Goal: Navigation & Orientation: Find specific page/section

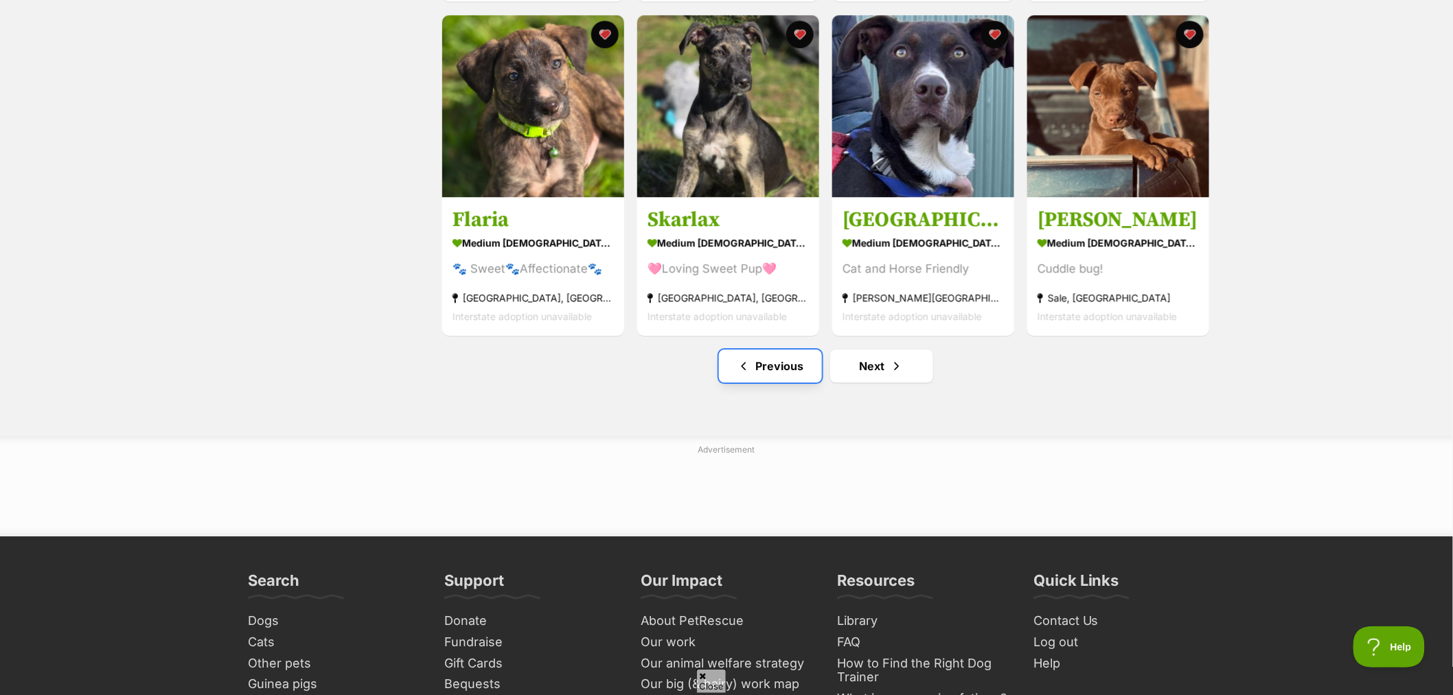
click at [785, 378] on link "Previous" at bounding box center [770, 366] width 103 height 33
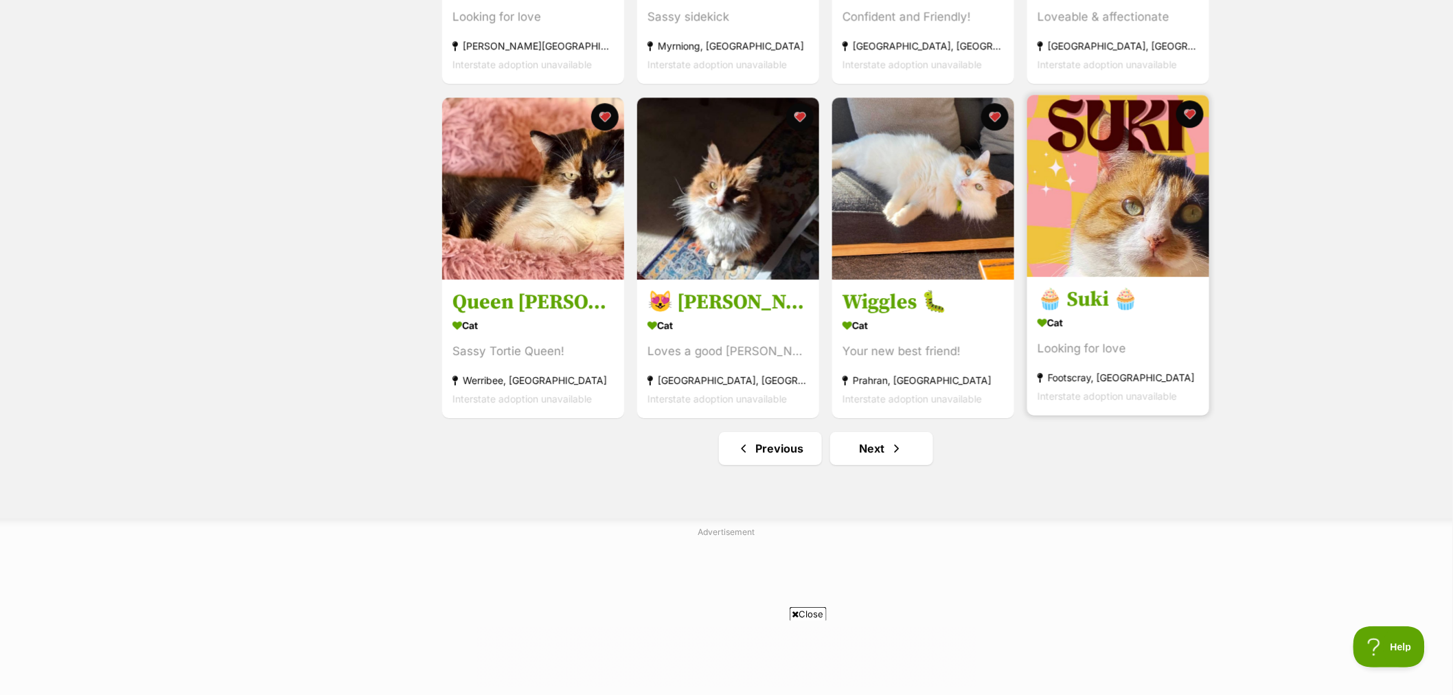
scroll to position [1526, 0]
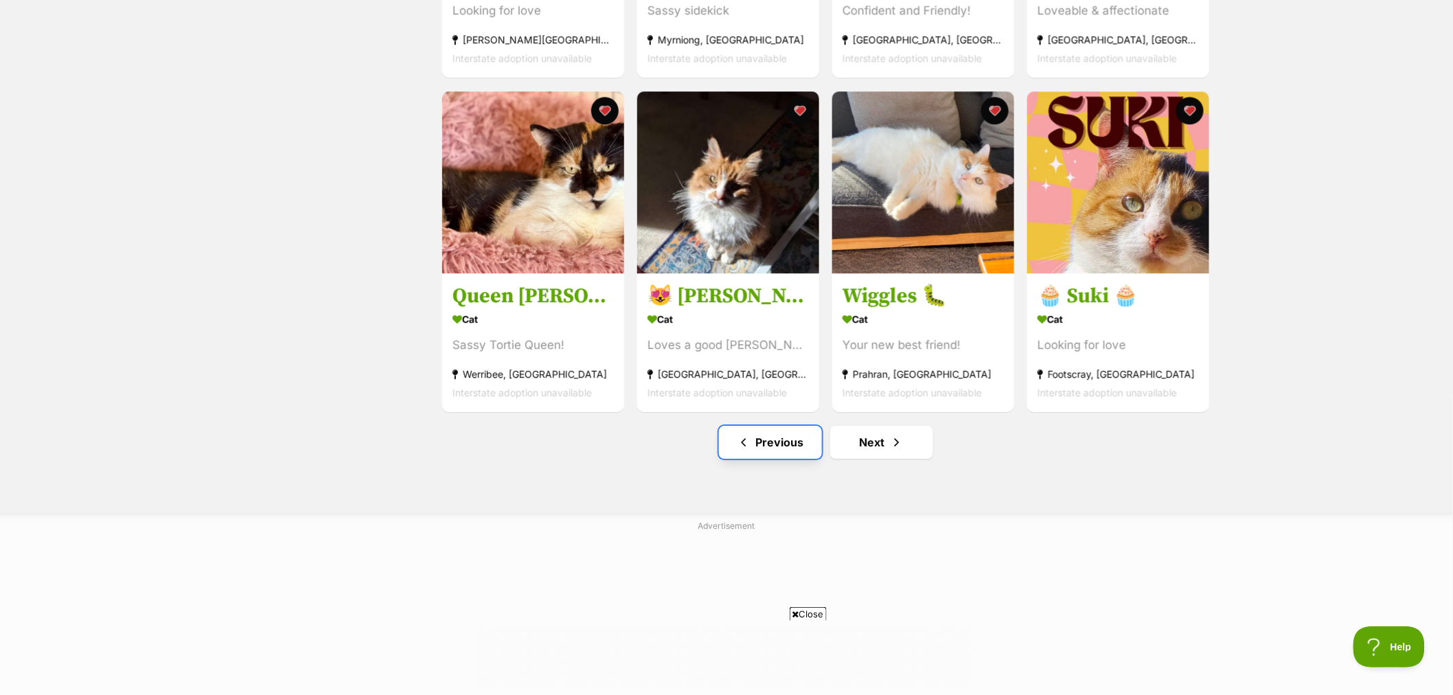
click at [781, 454] on link "Previous" at bounding box center [770, 442] width 103 height 33
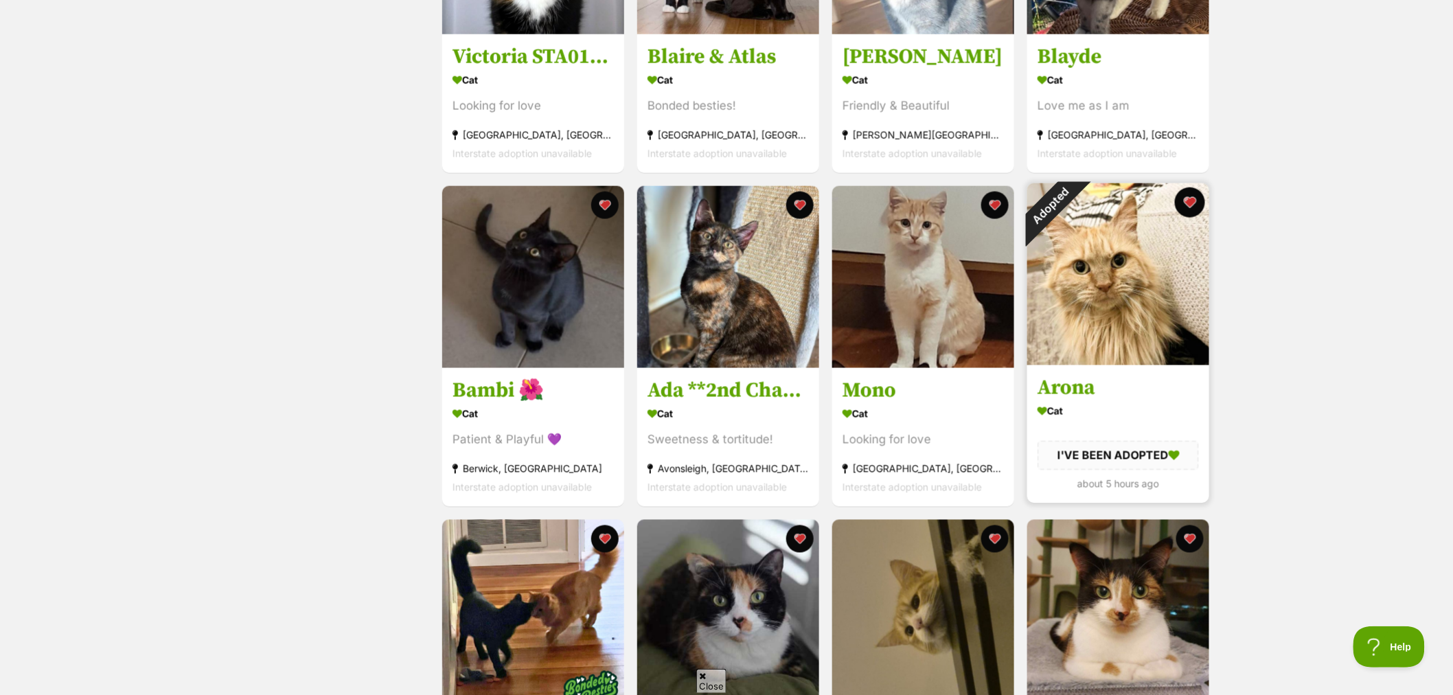
click at [1195, 206] on button "favourite" at bounding box center [1190, 202] width 30 height 30
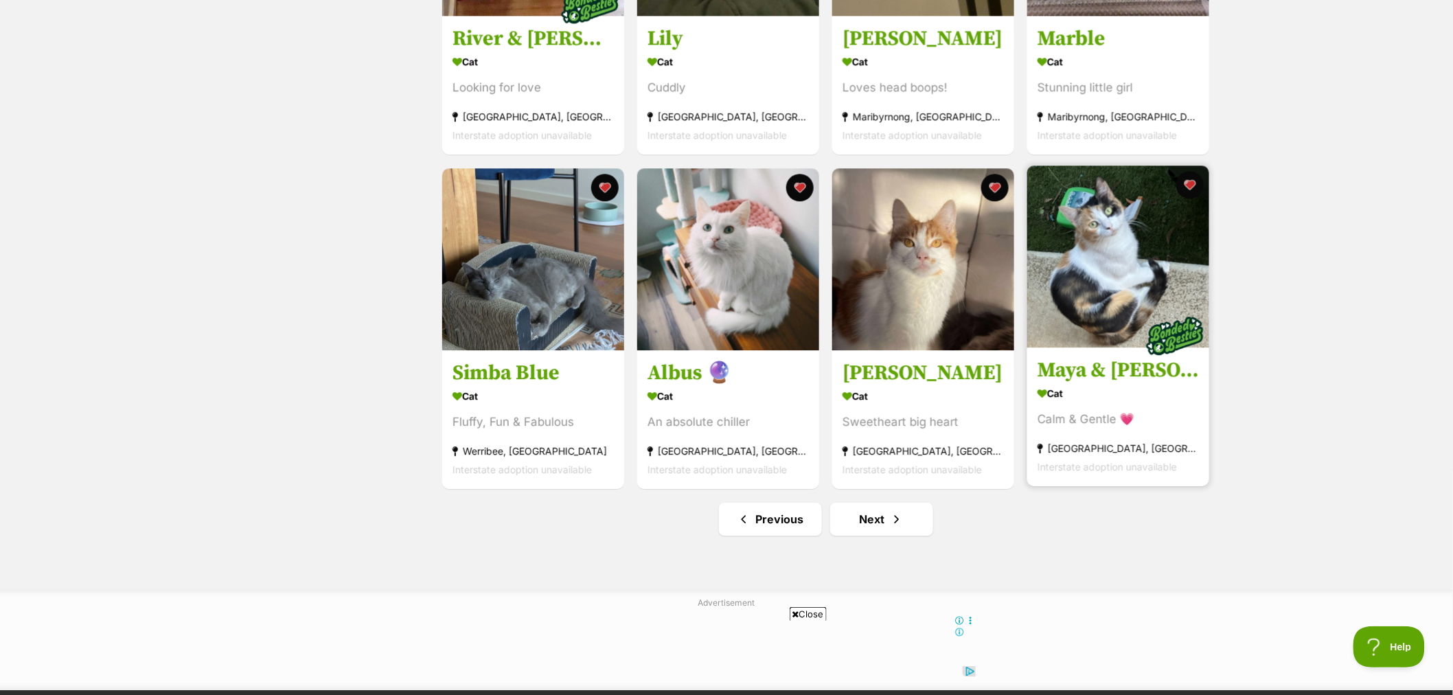
scroll to position [1450, 0]
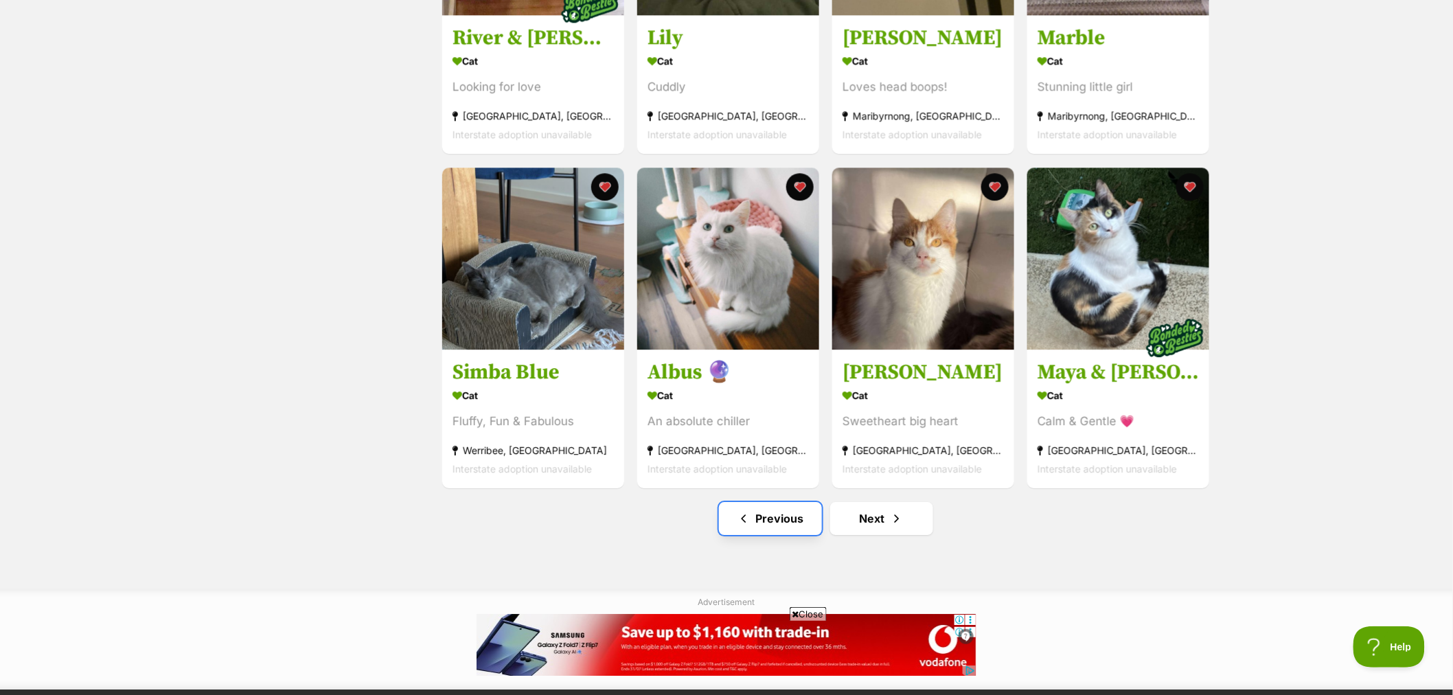
click at [779, 523] on link "Previous" at bounding box center [770, 518] width 103 height 33
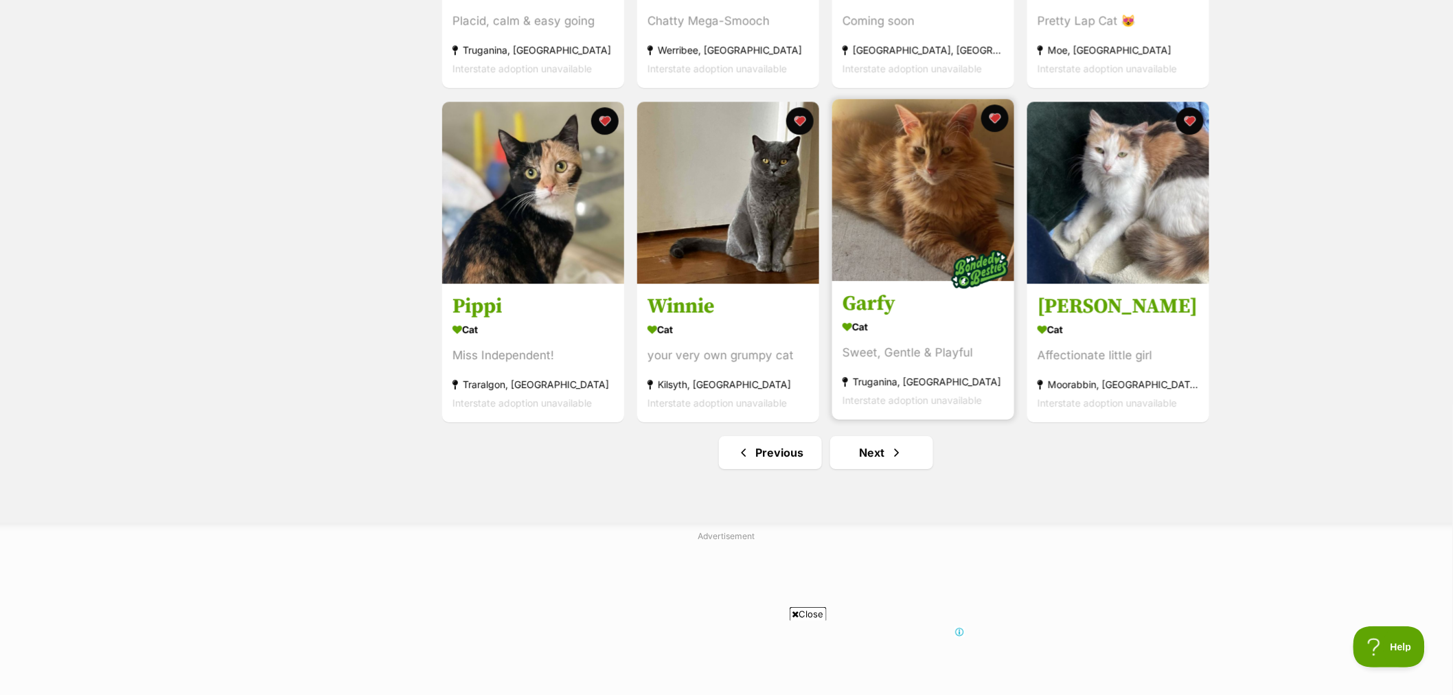
scroll to position [1526, 0]
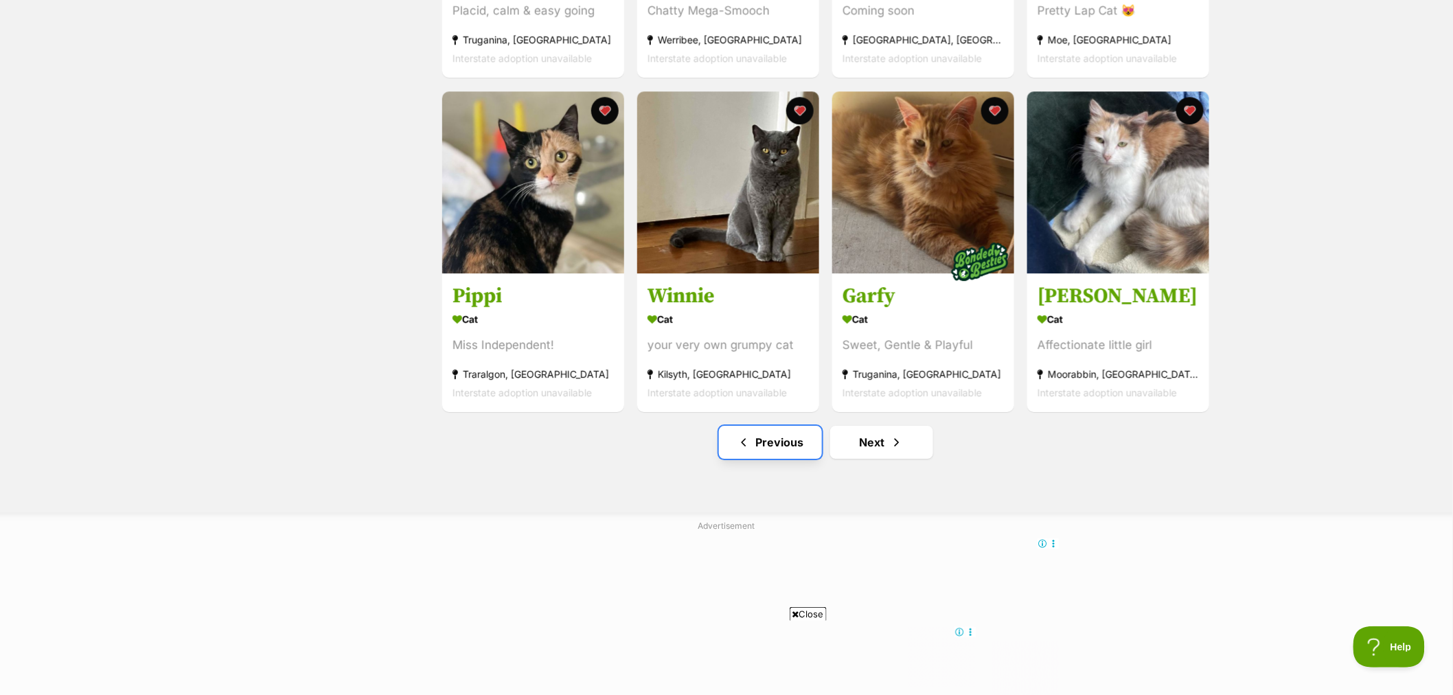
click at [770, 433] on link "Previous" at bounding box center [770, 442] width 103 height 33
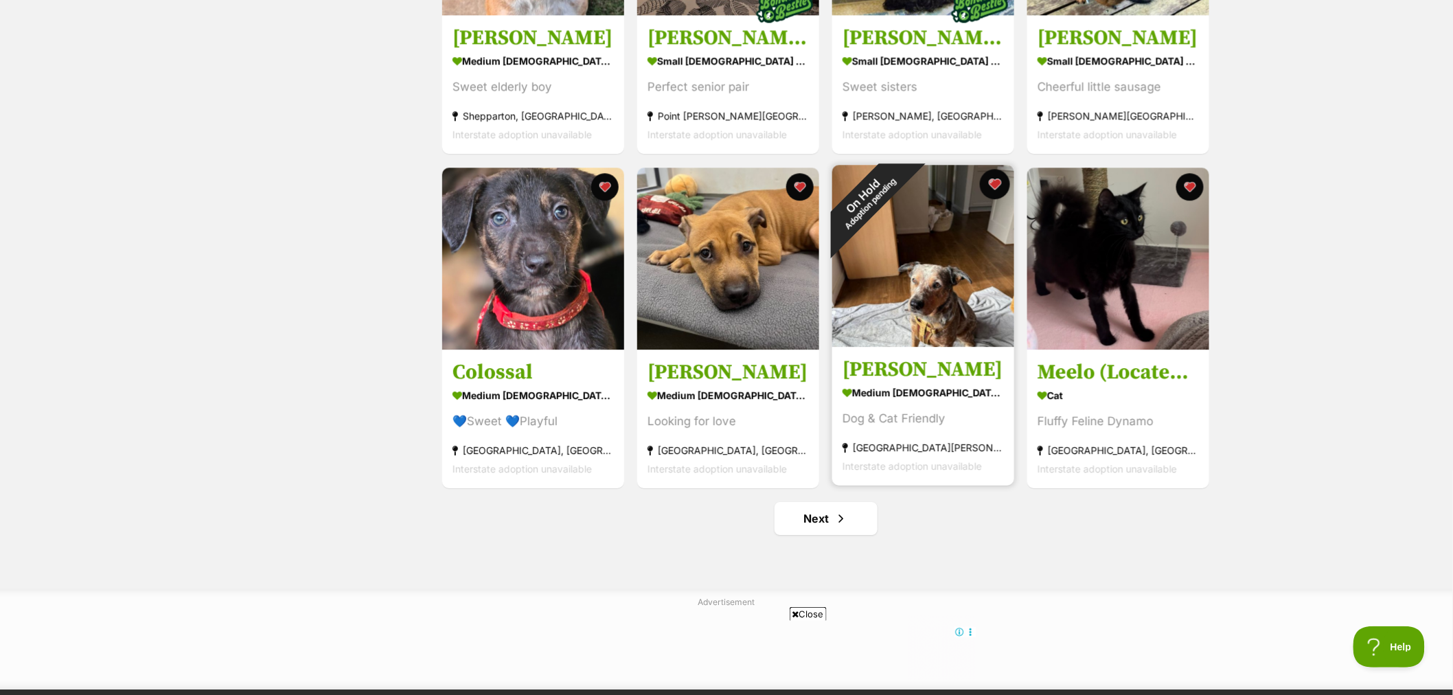
click at [994, 185] on button "favourite" at bounding box center [995, 184] width 30 height 30
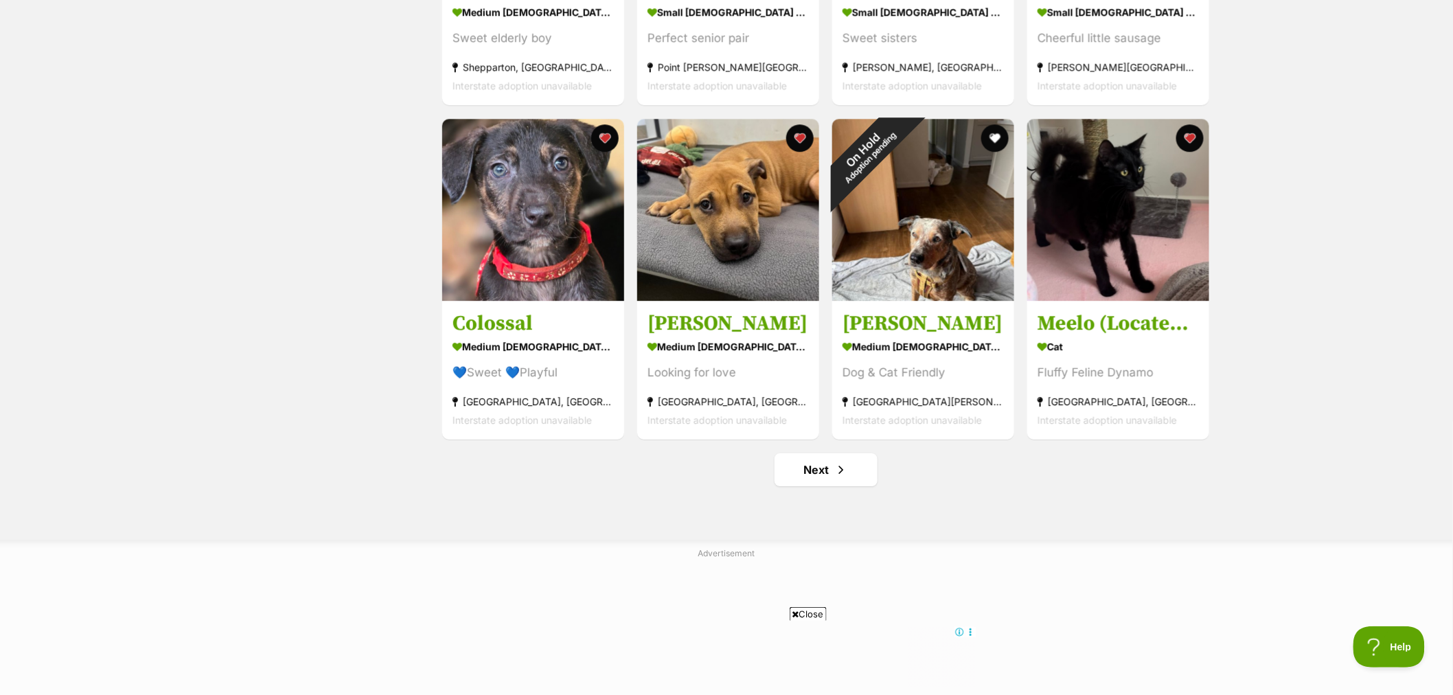
scroll to position [1526, 0]
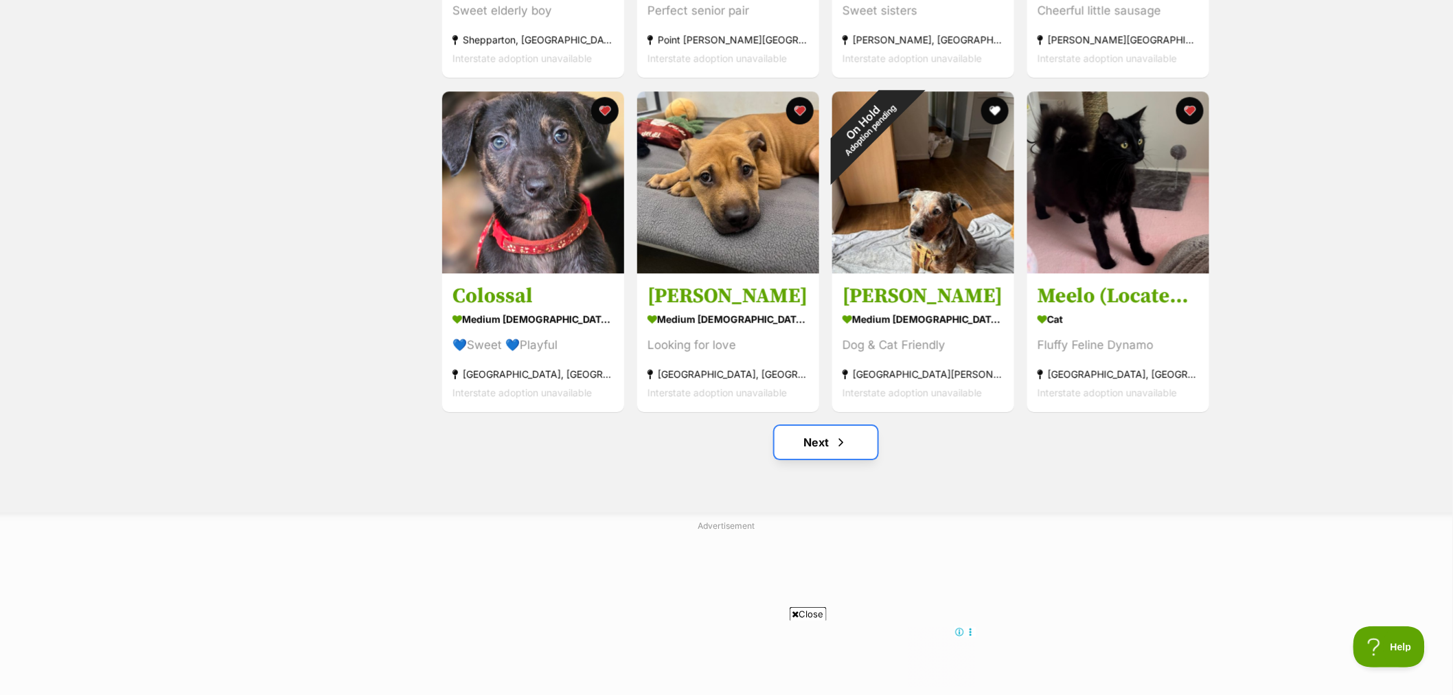
click at [834, 444] on span "Next page" at bounding box center [841, 442] width 14 height 16
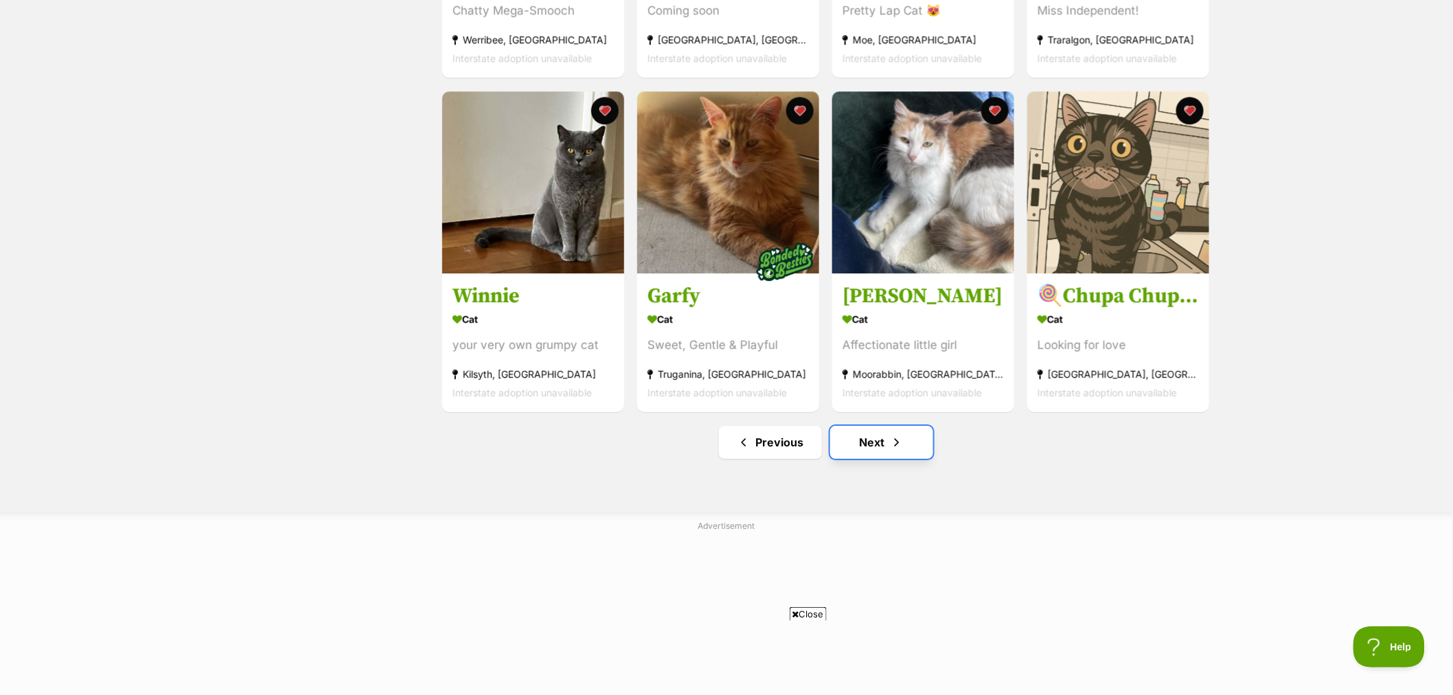
click at [879, 446] on link "Next" at bounding box center [881, 442] width 103 height 33
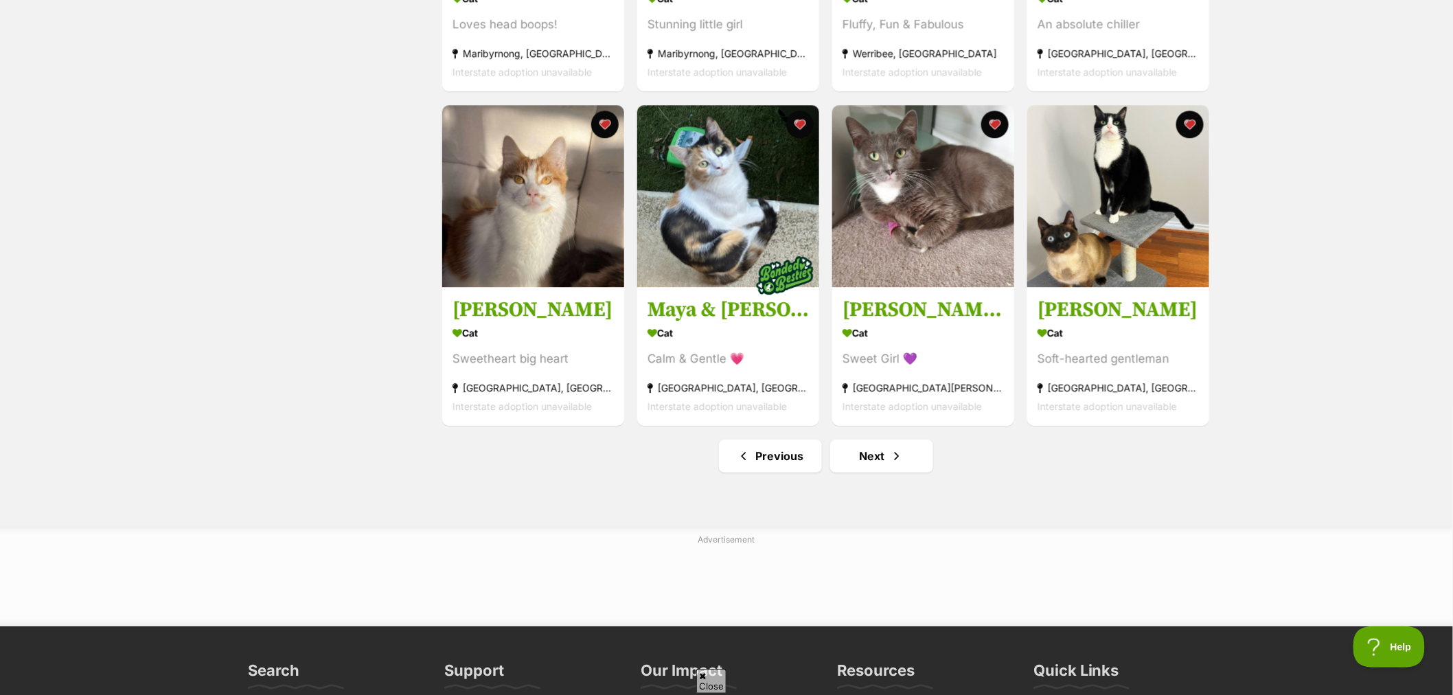
scroll to position [1602, 0]
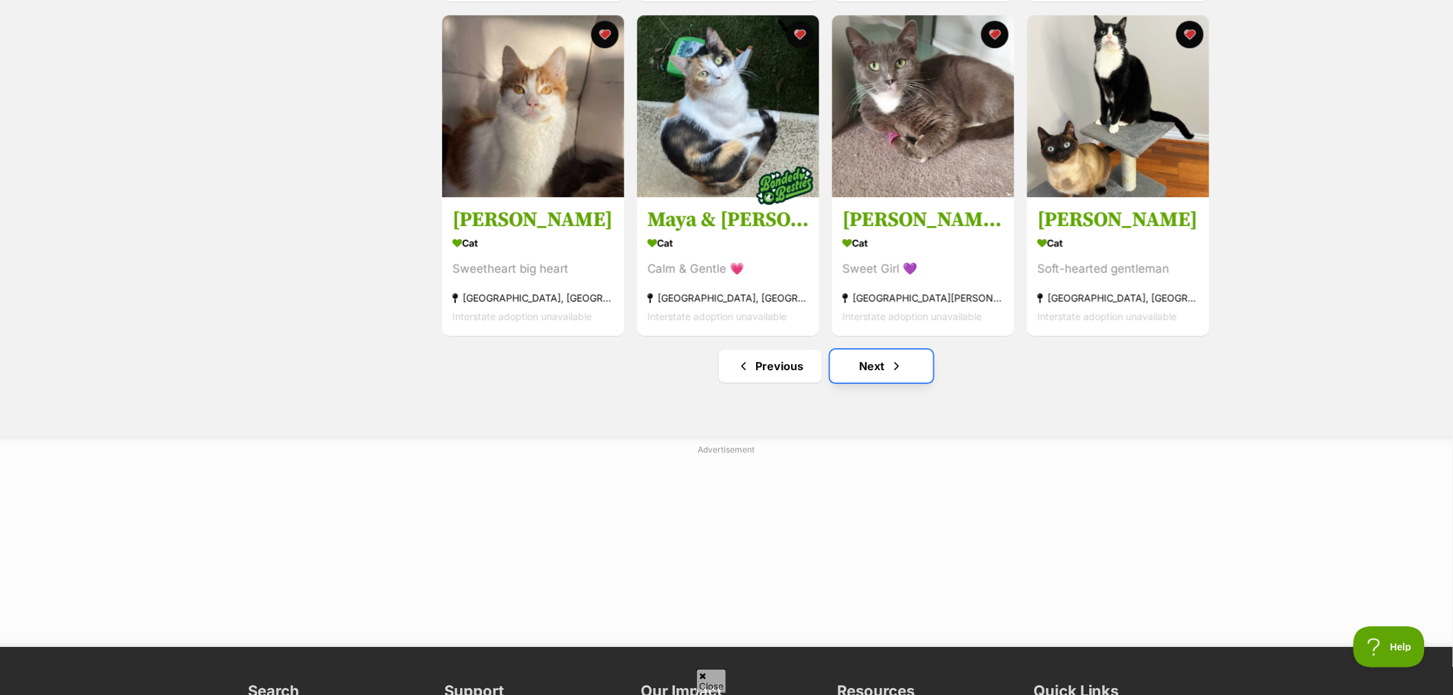
click at [884, 382] on link "Next" at bounding box center [881, 366] width 103 height 33
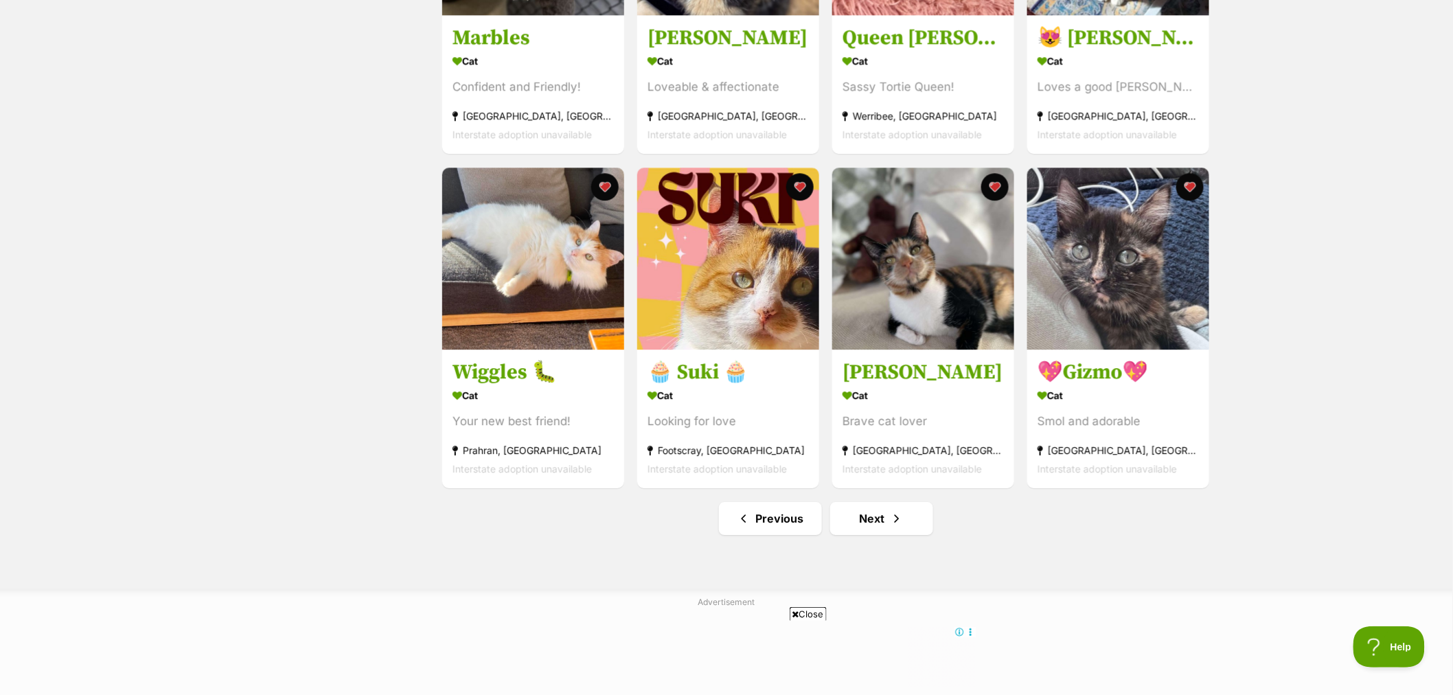
scroll to position [1602, 0]
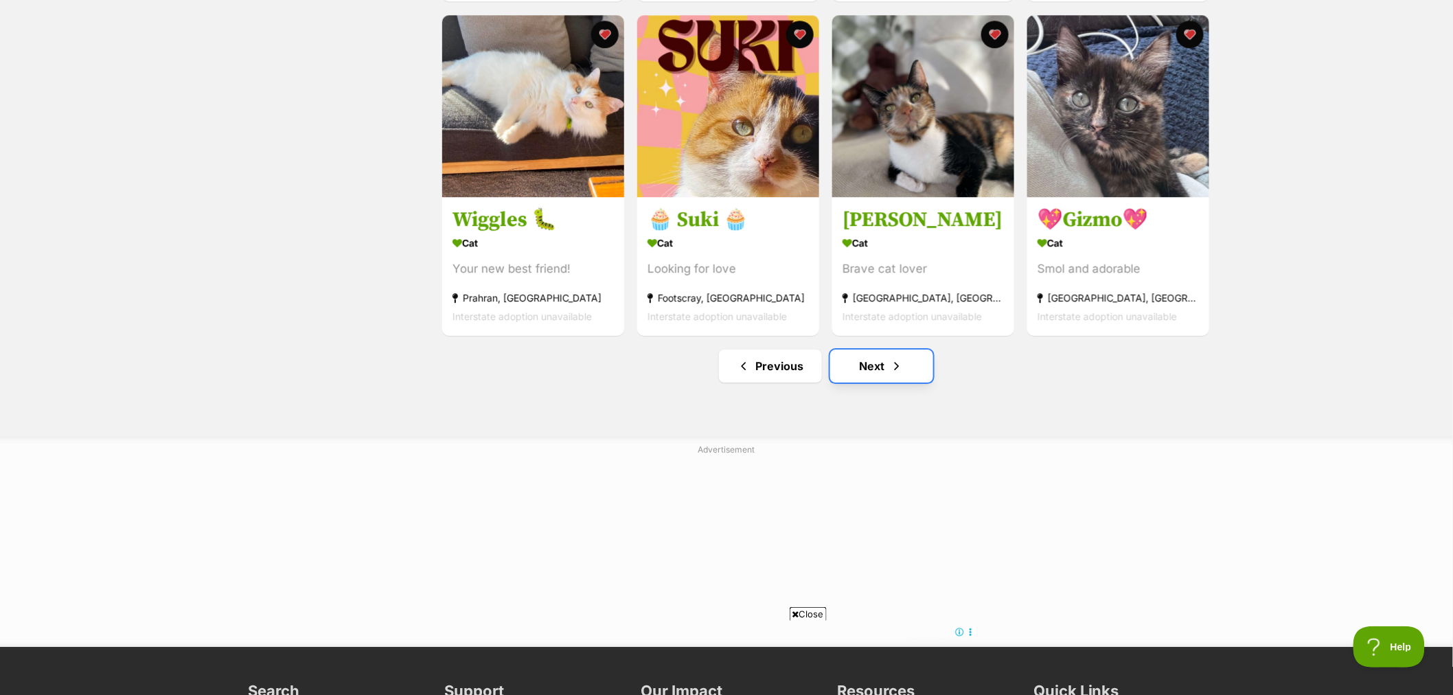
click at [895, 371] on span "Next page" at bounding box center [897, 366] width 14 height 16
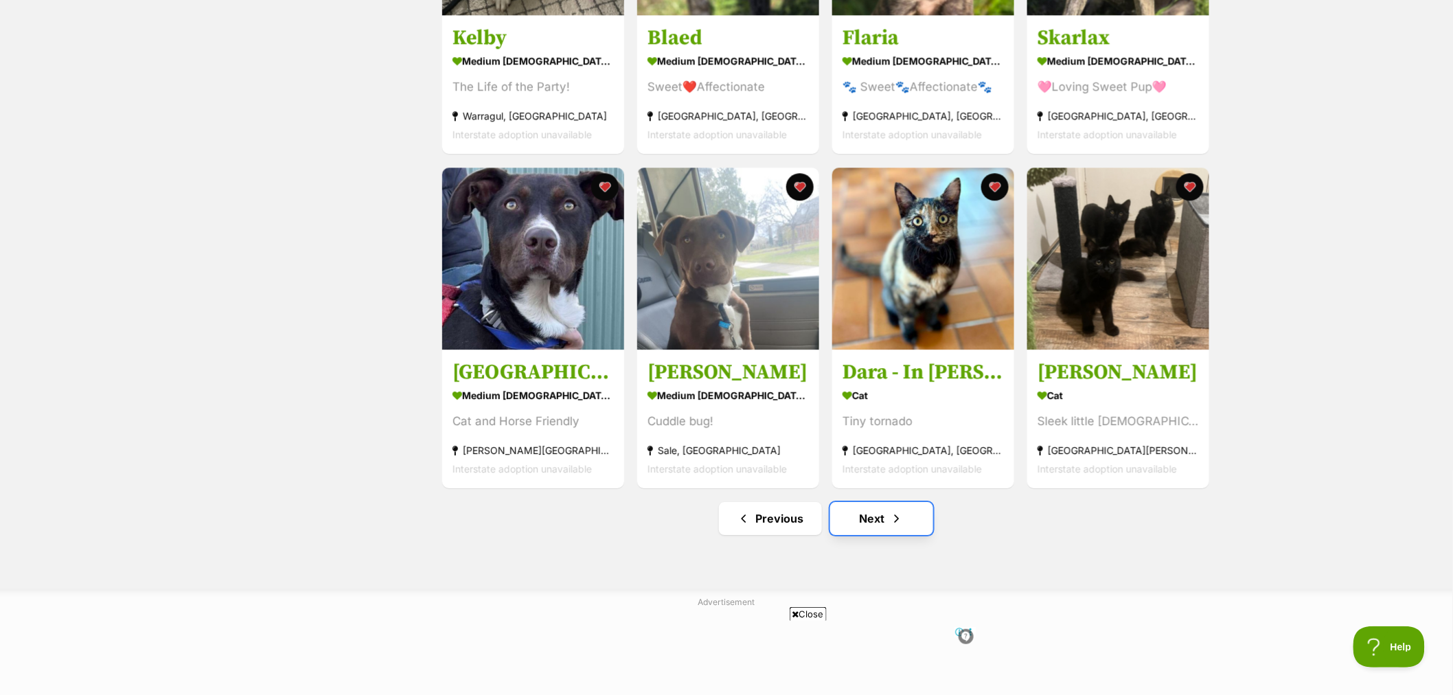
click at [860, 518] on link "Next" at bounding box center [881, 518] width 103 height 33
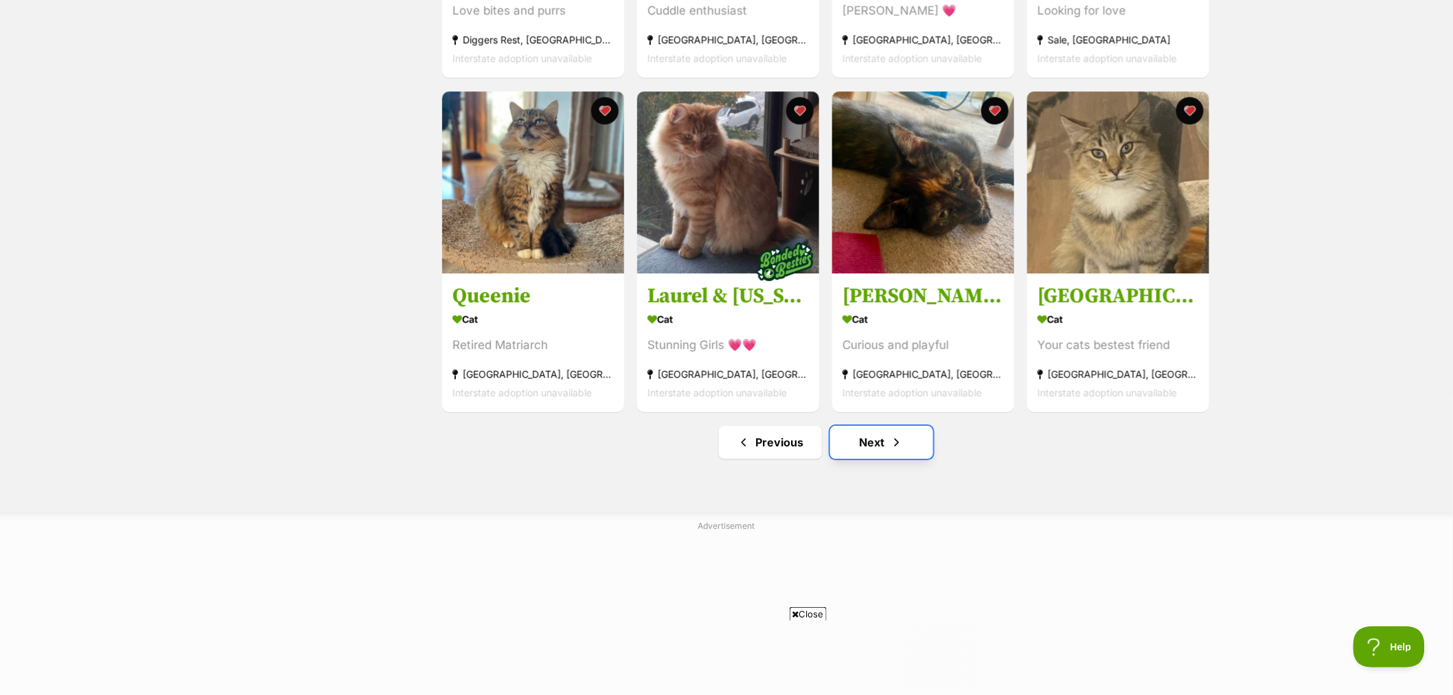
click at [883, 450] on link "Next" at bounding box center [881, 442] width 103 height 33
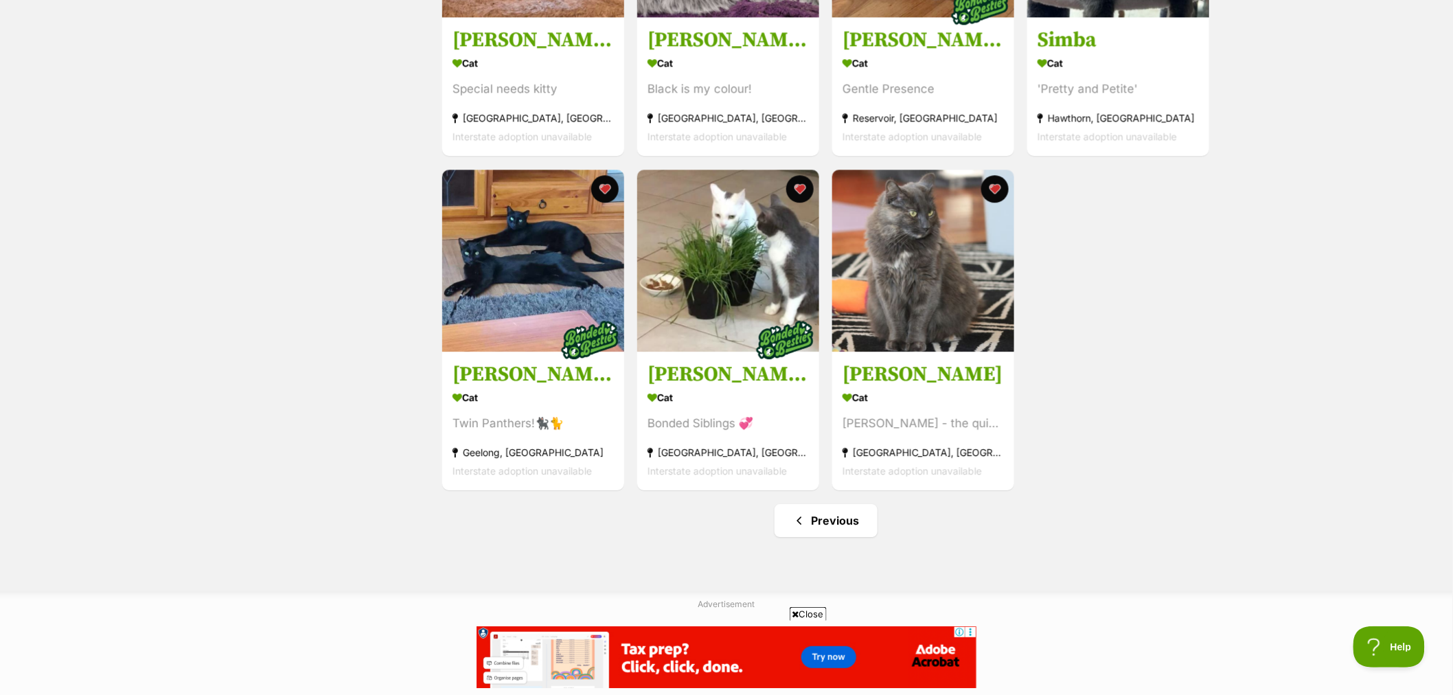
scroll to position [1450, 0]
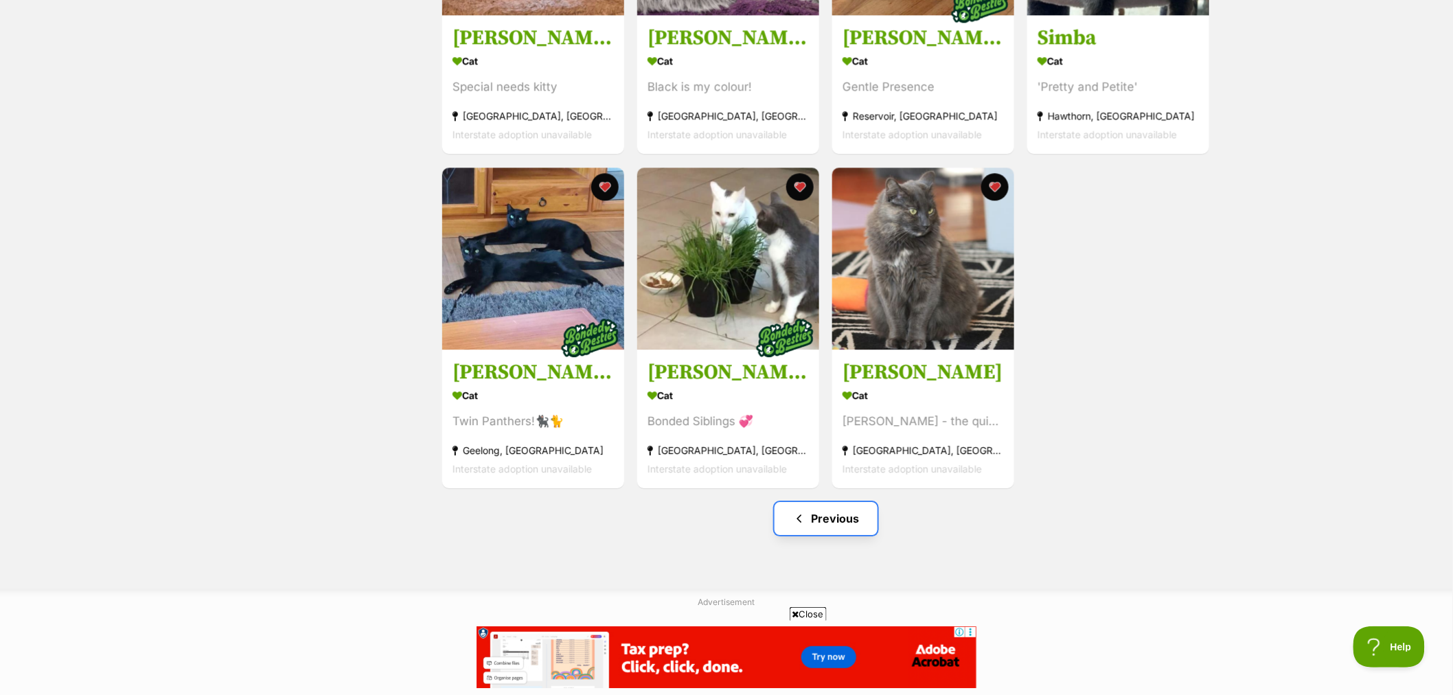
click at [843, 529] on link "Previous" at bounding box center [826, 518] width 103 height 33
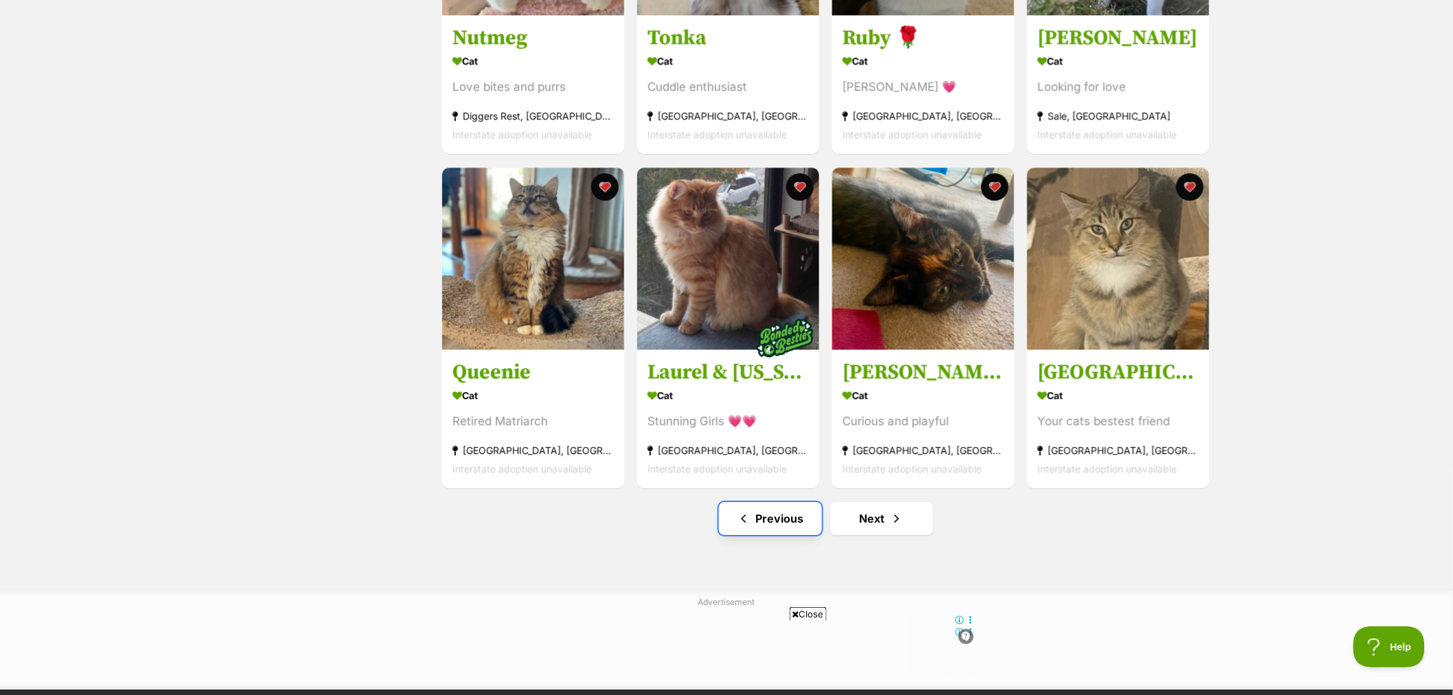
click at [770, 534] on link "Previous" at bounding box center [770, 518] width 103 height 33
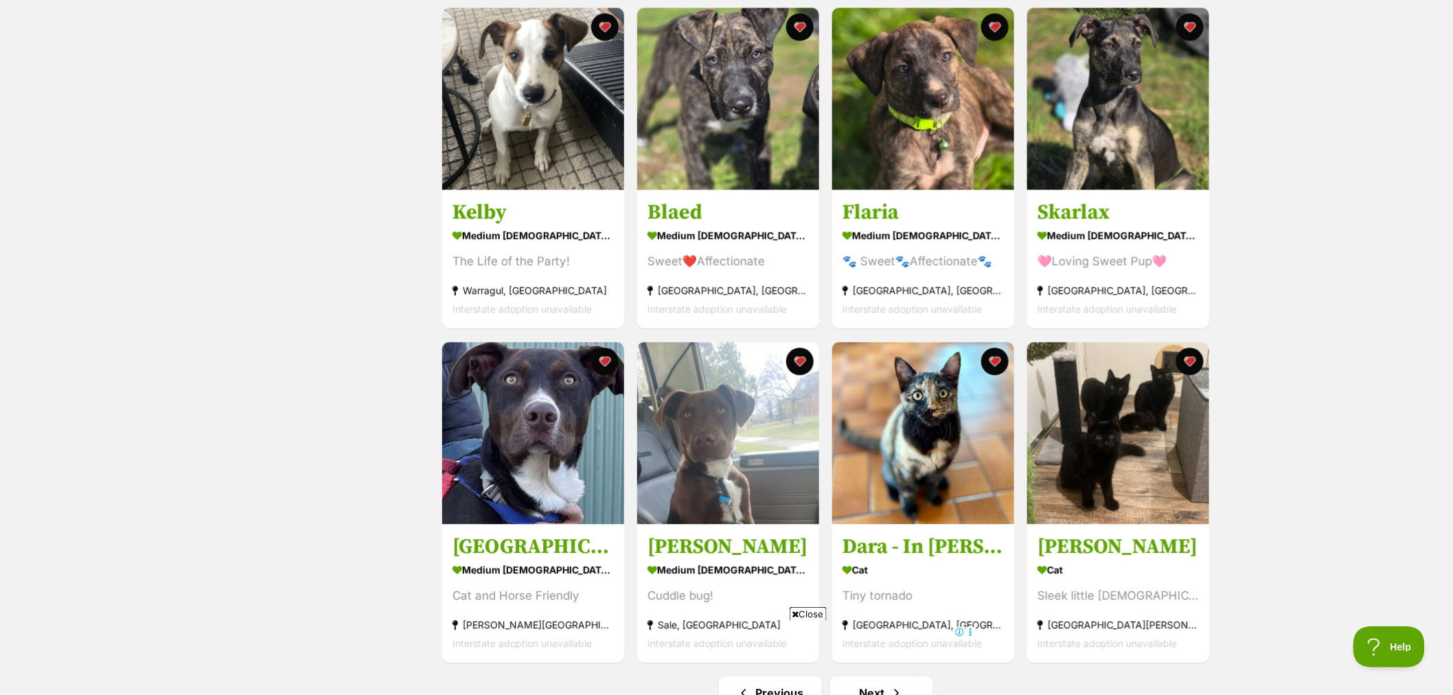
scroll to position [1296, 0]
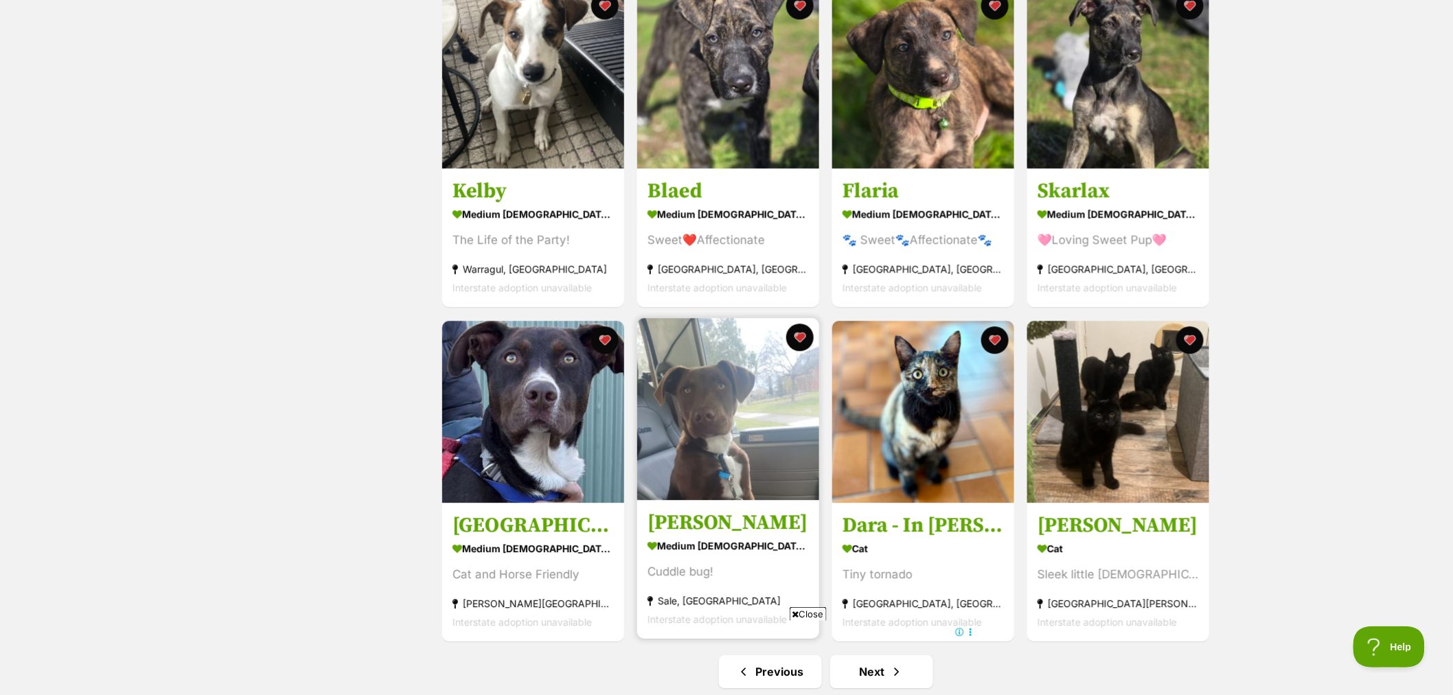
click at [720, 445] on img at bounding box center [728, 409] width 182 height 182
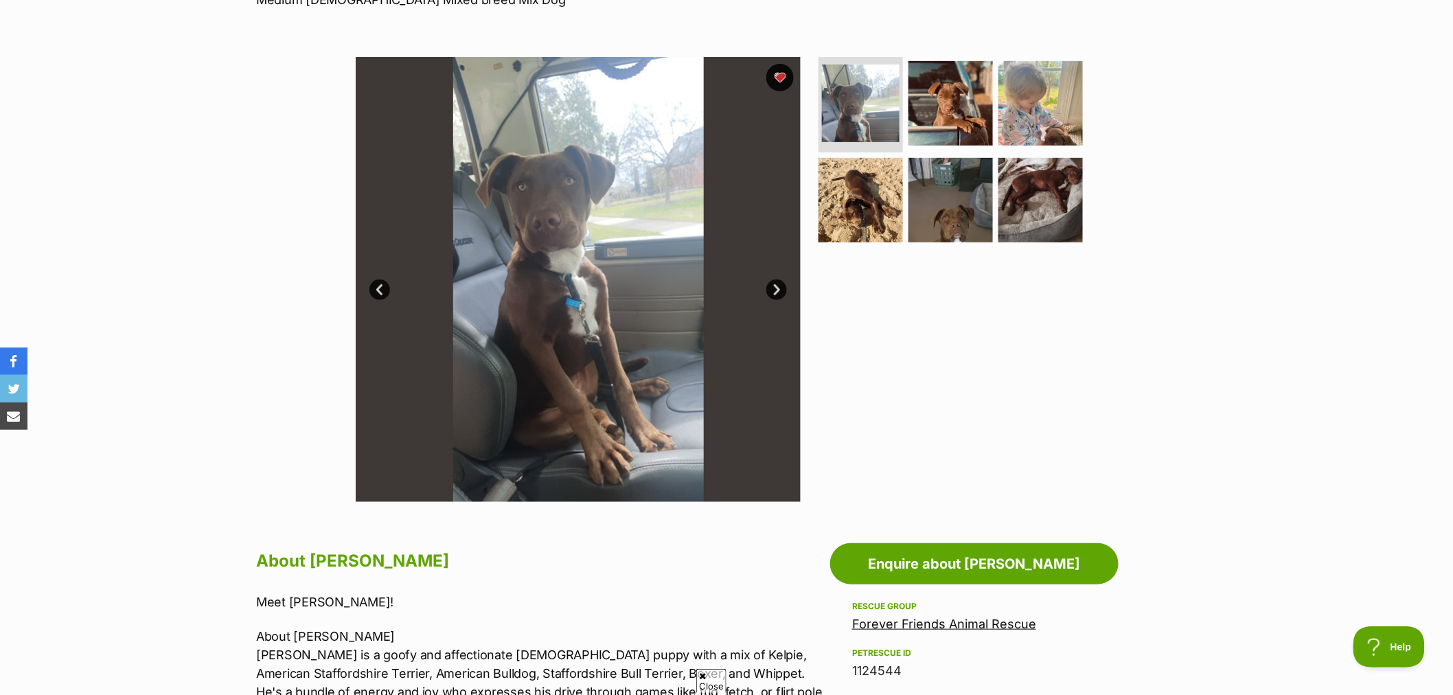
click at [774, 286] on link "Next" at bounding box center [776, 289] width 21 height 21
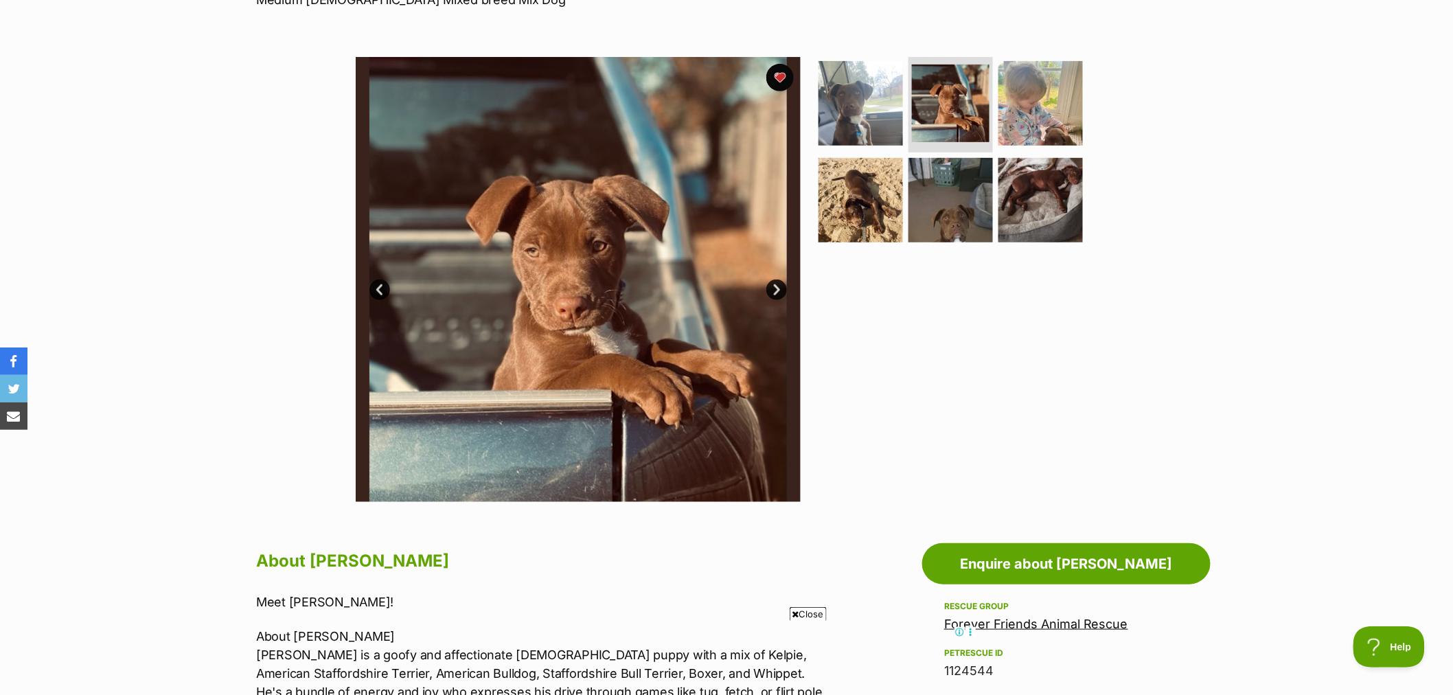
click at [774, 286] on link "Next" at bounding box center [776, 289] width 21 height 21
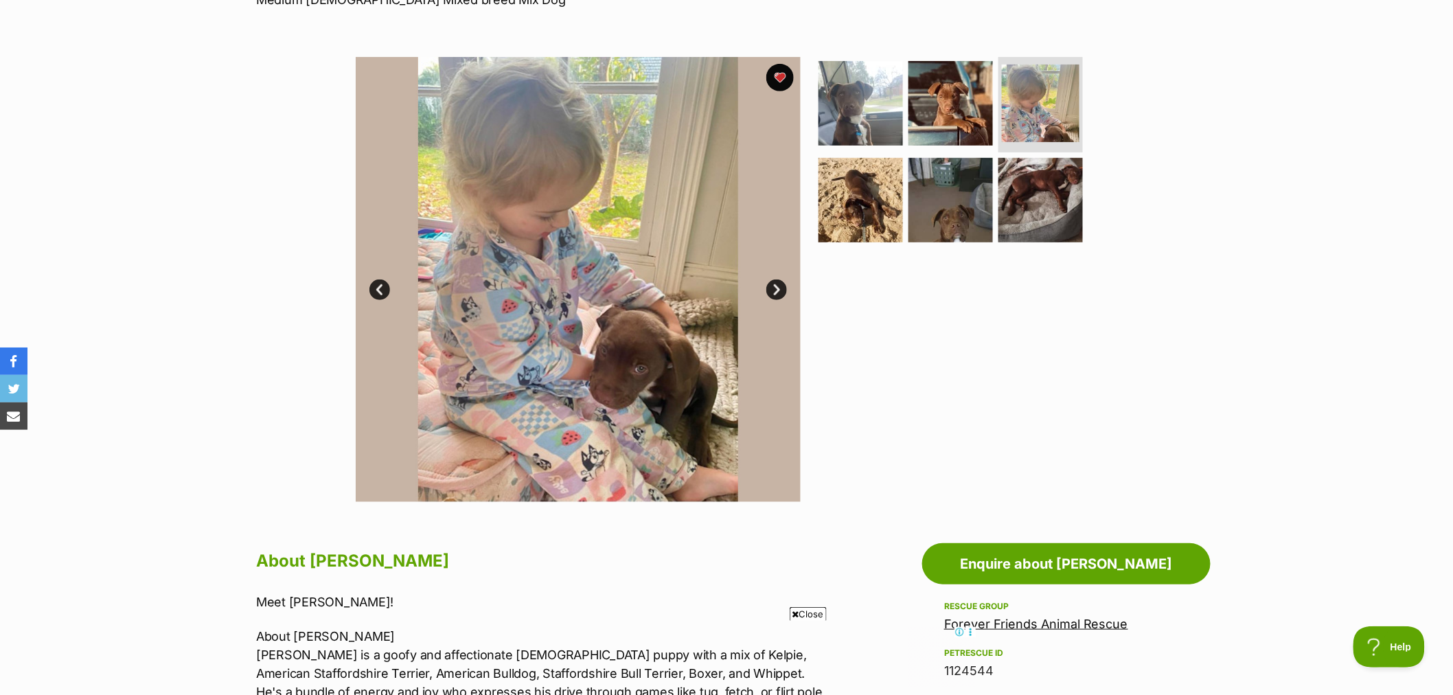
click at [774, 286] on link "Next" at bounding box center [776, 289] width 21 height 21
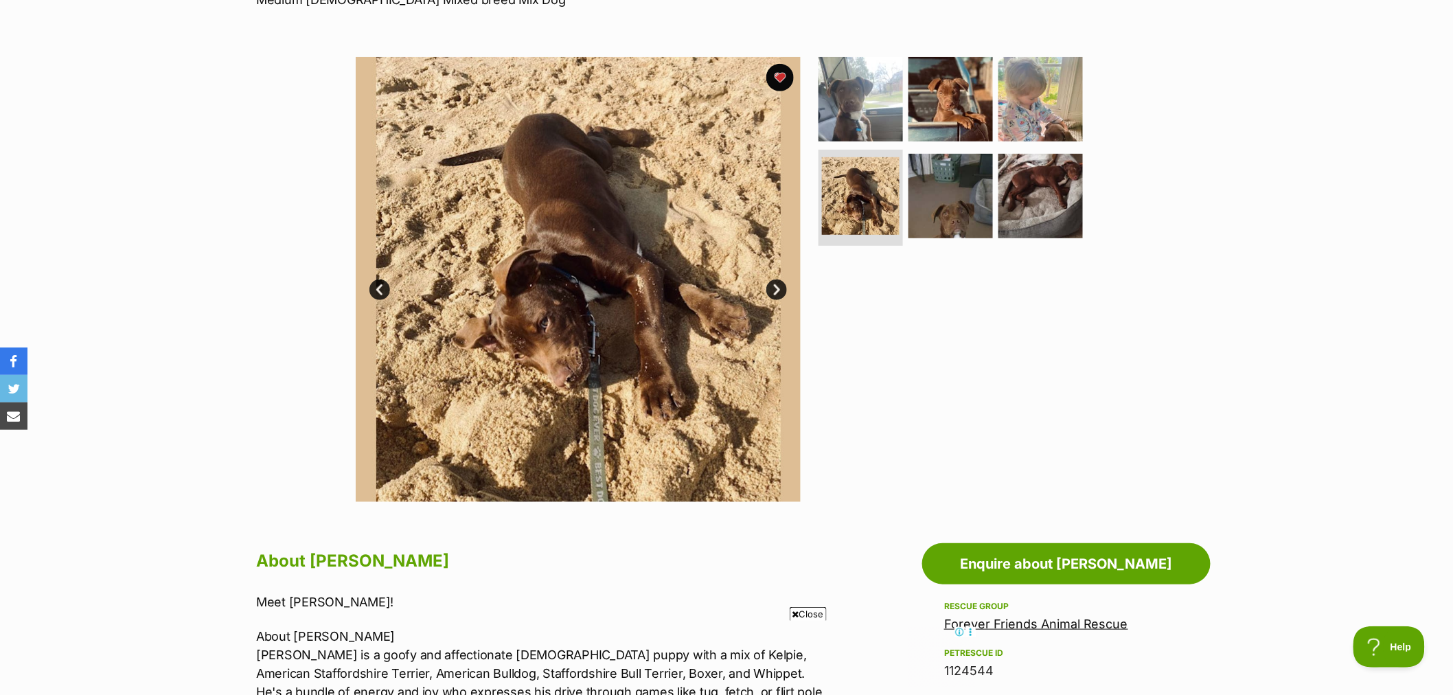
click at [774, 286] on link "Next" at bounding box center [776, 289] width 21 height 21
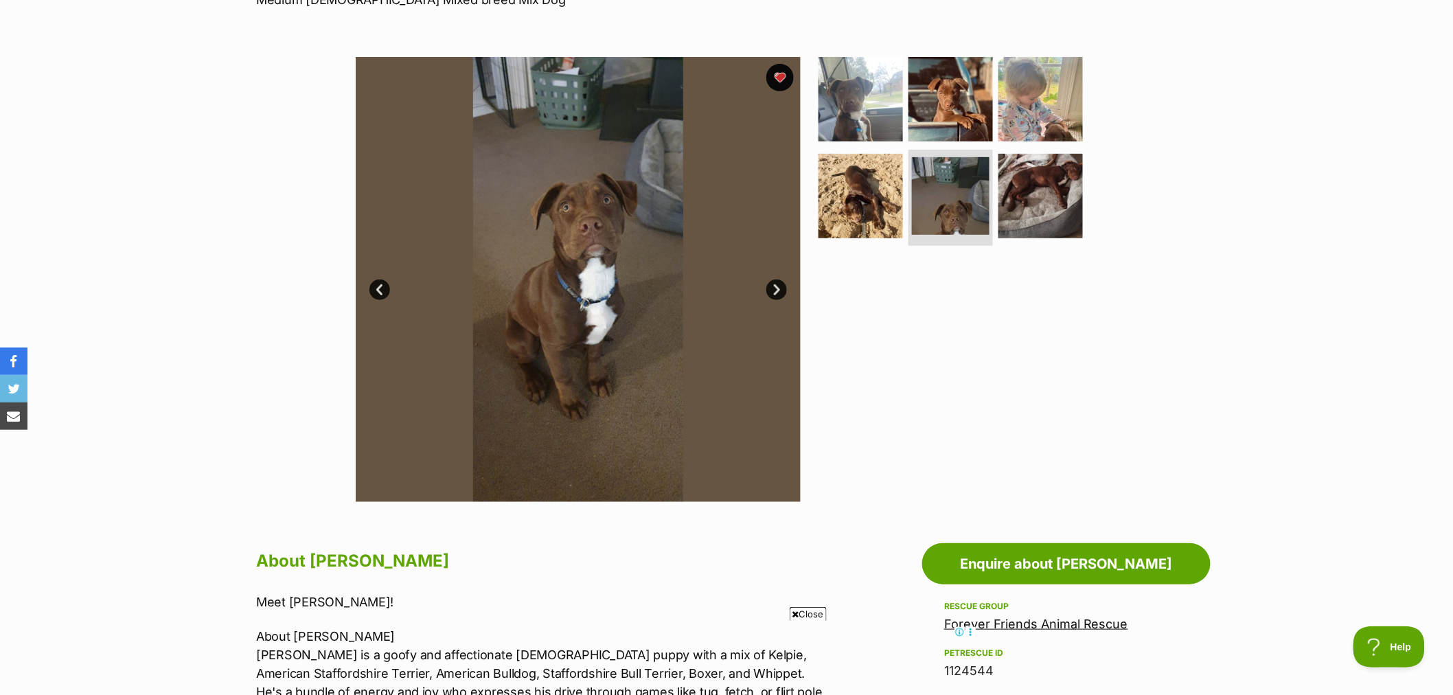
click at [774, 285] on link "Next" at bounding box center [776, 289] width 21 height 21
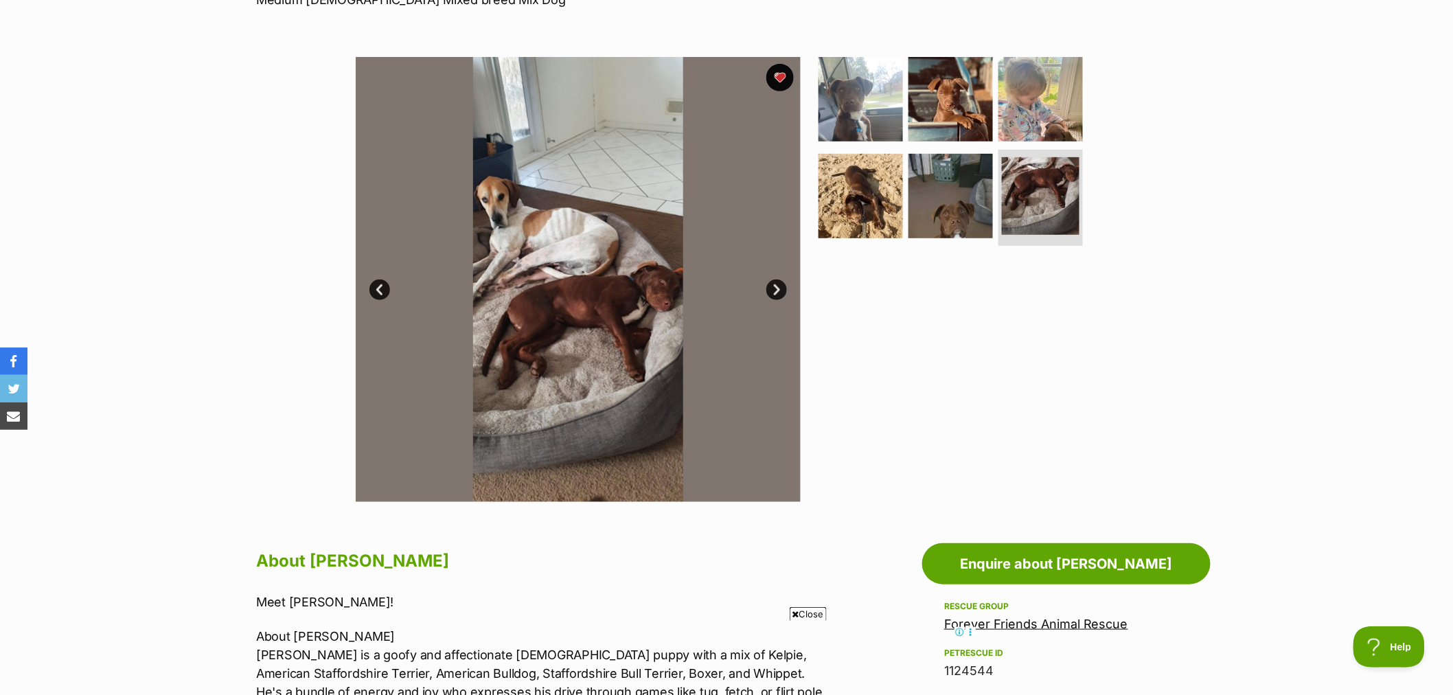
click at [774, 285] on link "Next" at bounding box center [776, 289] width 21 height 21
